Goal: Information Seeking & Learning: Check status

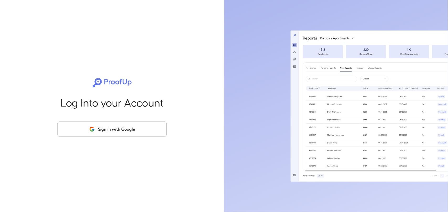
drag, startPoint x: 130, startPoint y: 132, endPoint x: 138, endPoint y: 123, distance: 12.6
click at [130, 131] on button "Sign in with Google" at bounding box center [112, 128] width 109 height 15
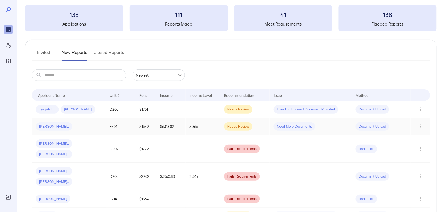
scroll to position [33, 0]
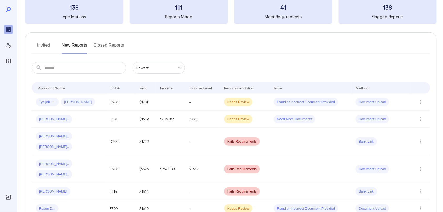
drag, startPoint x: 41, startPoint y: 45, endPoint x: 146, endPoint y: 48, distance: 104.6
click at [41, 45] on button "Invited" at bounding box center [44, 47] width 24 height 13
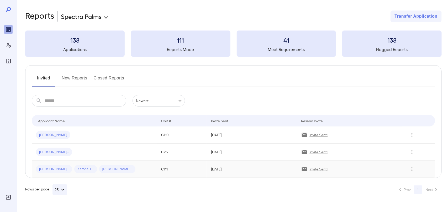
click at [127, 170] on div "[PERSON_NAME].. [PERSON_NAME].. [PERSON_NAME].." at bounding box center [94, 169] width 117 height 8
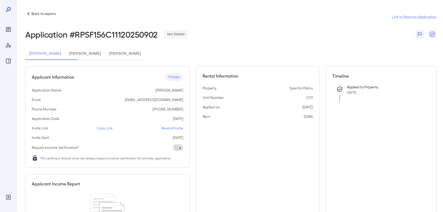
click at [94, 54] on button "[PERSON_NAME]" at bounding box center [85, 53] width 40 height 13
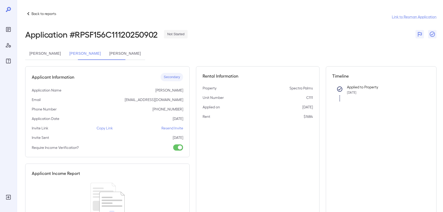
click at [54, 53] on button "[PERSON_NAME]" at bounding box center [45, 53] width 40 height 13
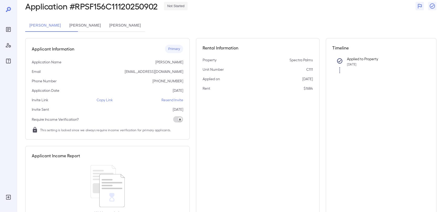
scroll to position [21, 0]
